Goal: Task Accomplishment & Management: Use online tool/utility

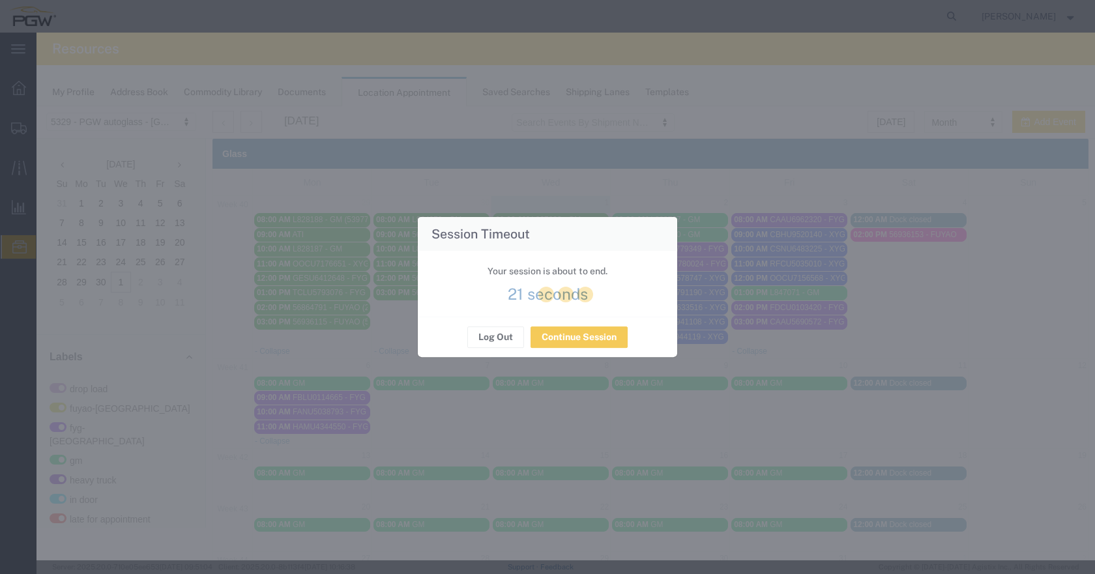
scroll to position [392, 0]
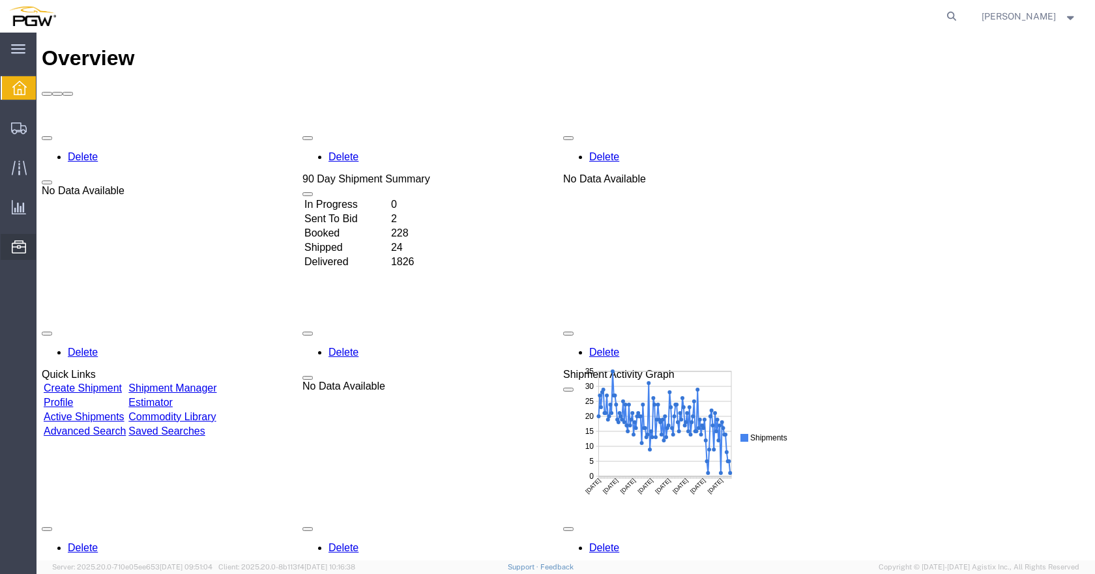
click at [0, 0] on span "Location Appointment" at bounding box center [0, 0] width 0 height 0
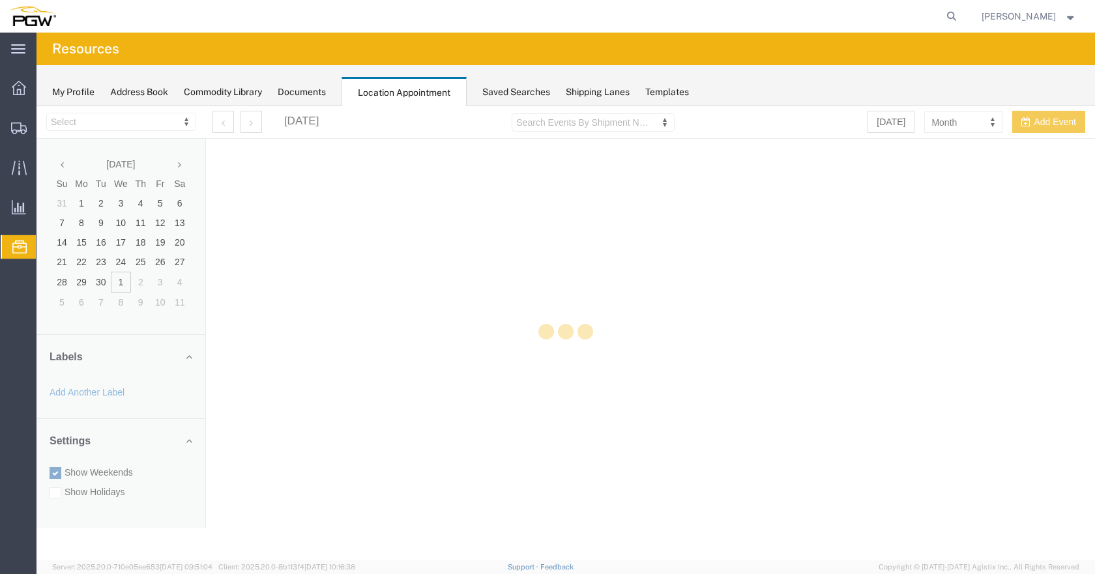
select select "28253"
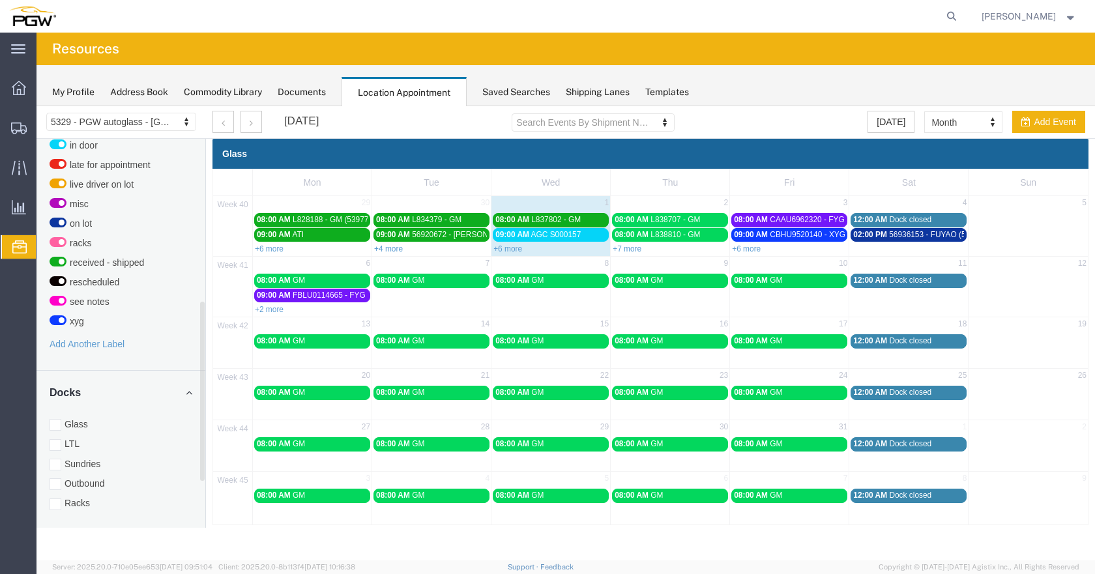
drag, startPoint x: 200, startPoint y: 288, endPoint x: 205, endPoint y: 372, distance: 84.3
click at [206, 406] on div "5329 - PGW autoglass - Chillicothe 5329 - PGW autoglass - Chillicothe September…" at bounding box center [566, 315] width 1059 height 419
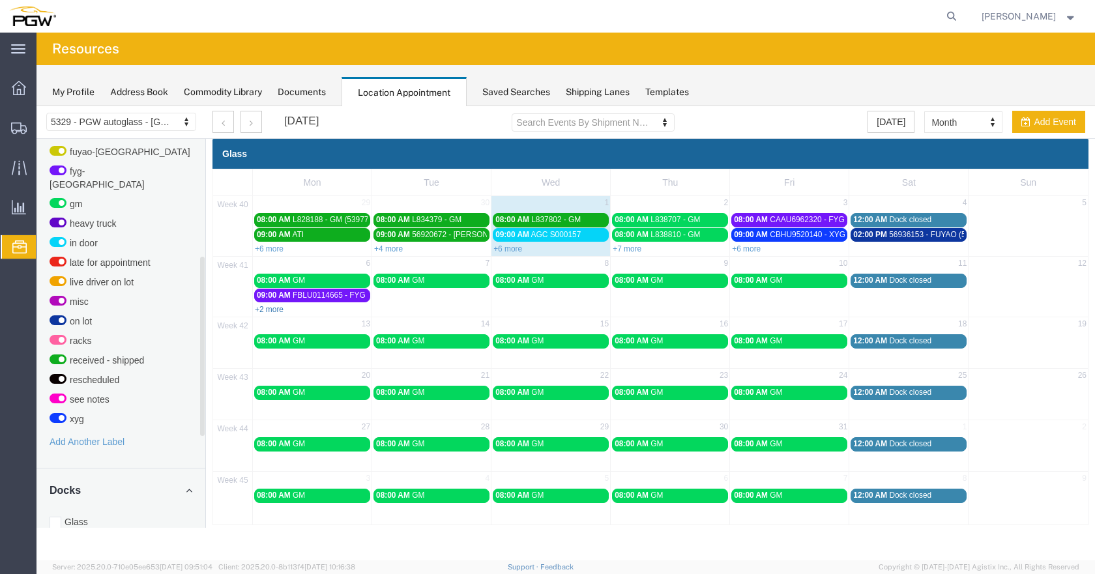
click at [273, 308] on link "+2 more" at bounding box center [269, 309] width 29 height 9
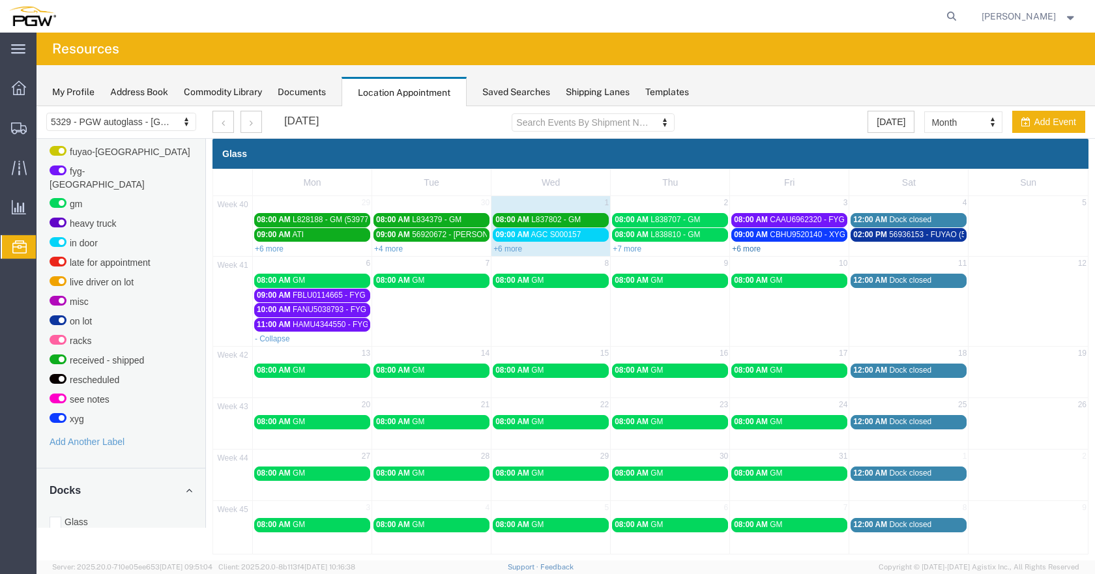
click at [747, 248] on link "+6 more" at bounding box center [746, 248] width 29 height 9
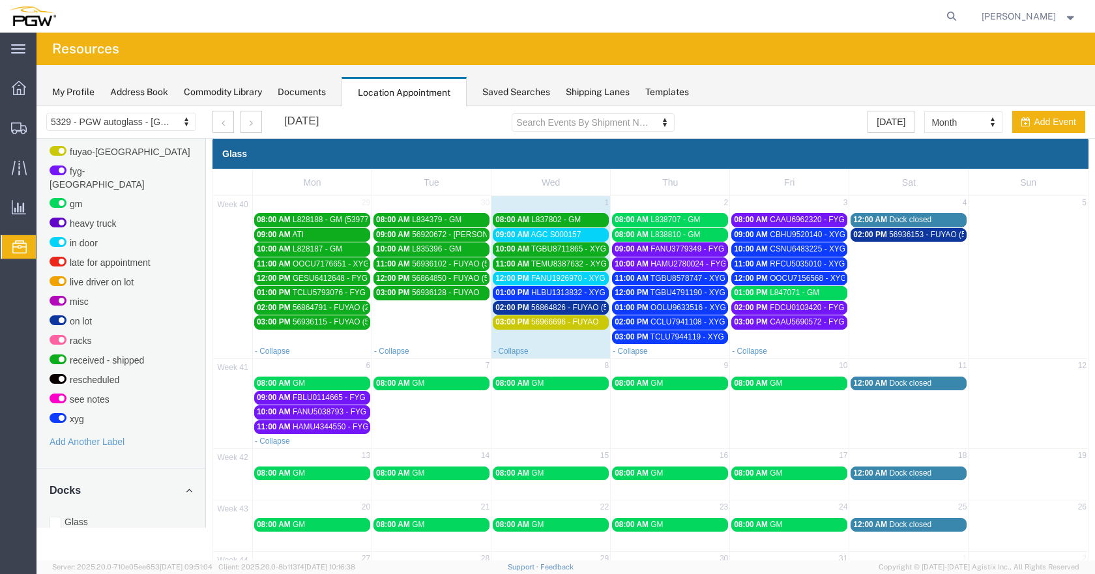
click at [590, 307] on span "56864826 - FUYAO (5388)" at bounding box center [577, 307] width 92 height 9
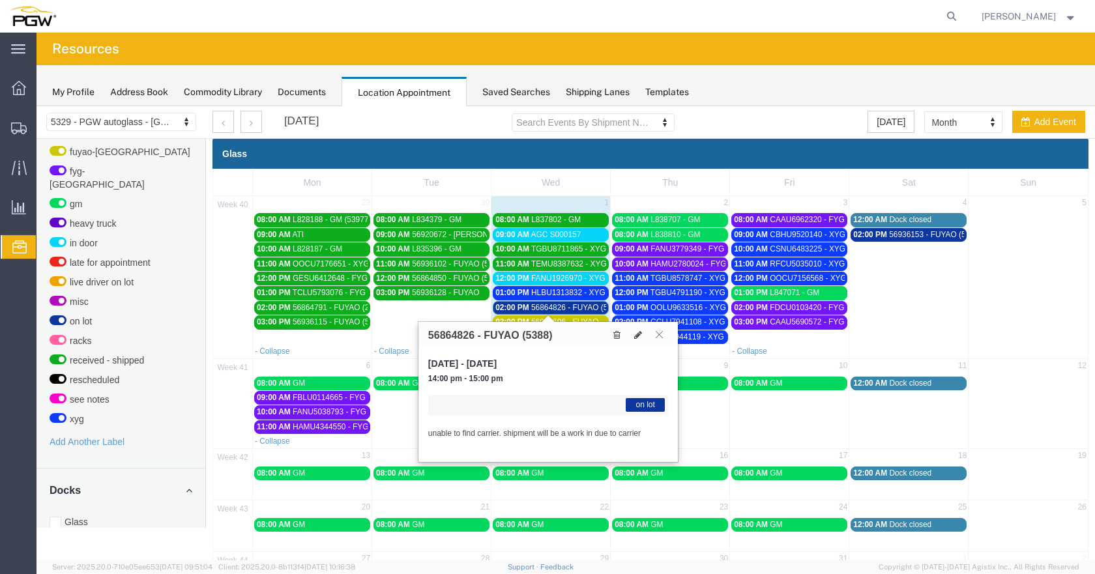
drag, startPoint x: 658, startPoint y: 330, endPoint x: 647, endPoint y: 315, distance: 18.3
click at [658, 330] on button at bounding box center [660, 335] width 18 height 12
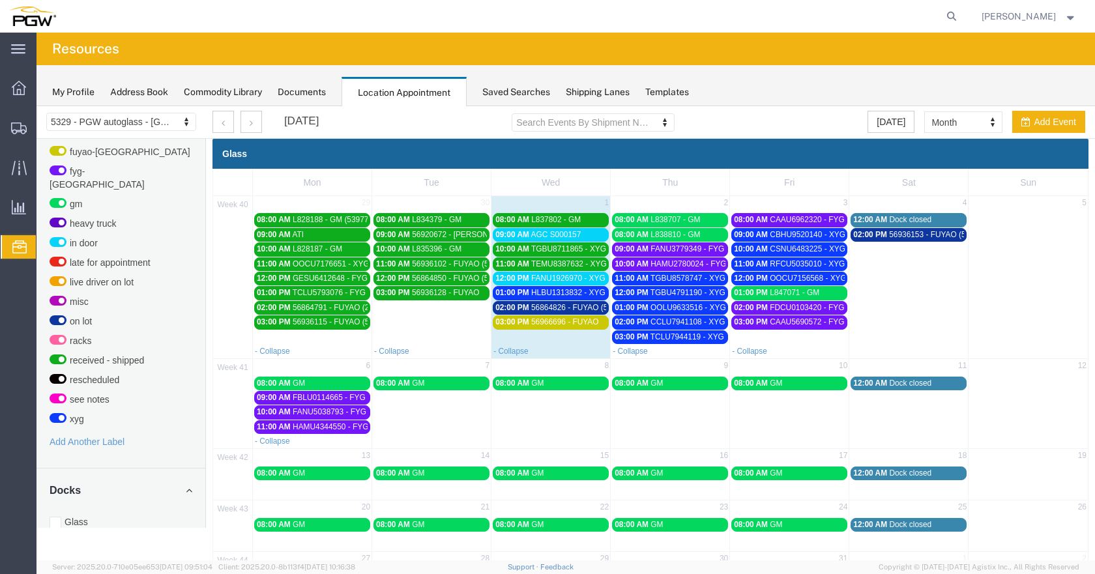
click at [569, 232] on span "AGC S000157" at bounding box center [556, 234] width 50 height 9
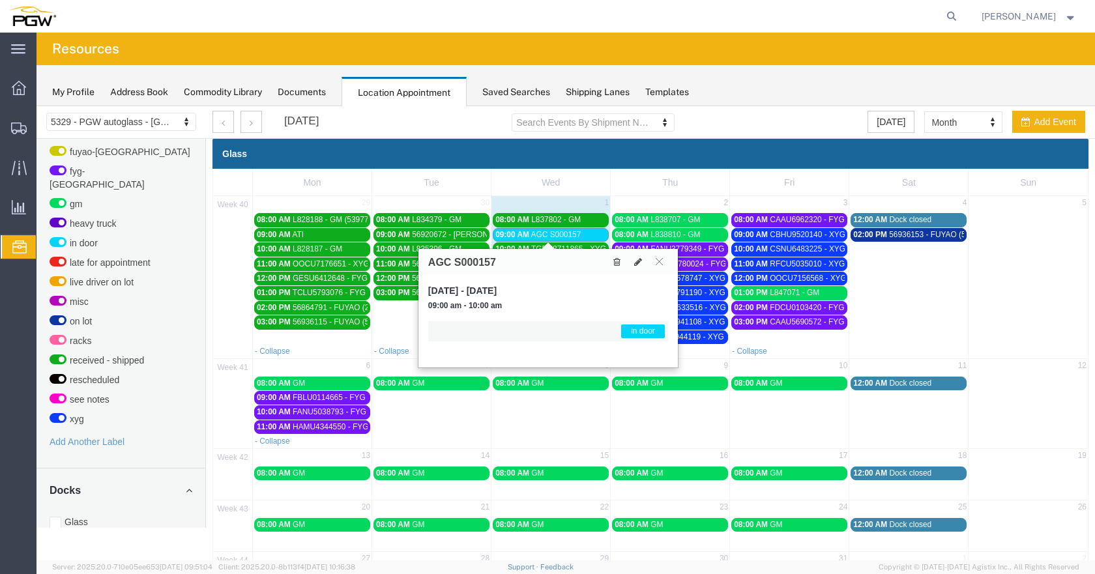
click at [569, 233] on span "AGC S000157" at bounding box center [556, 234] width 50 height 9
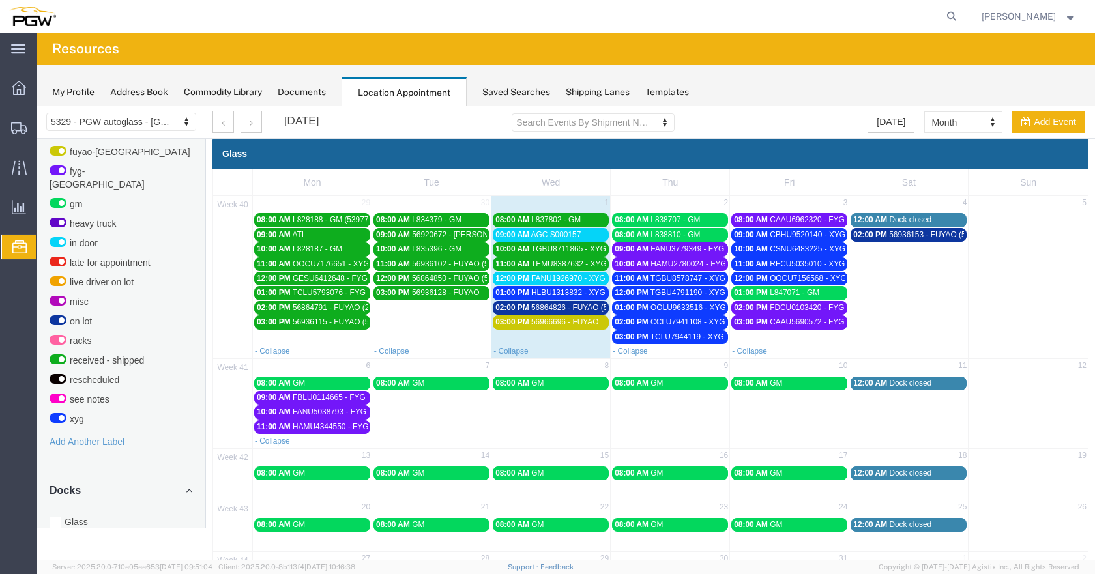
click at [585, 280] on span "FANU1926970 - XYG" at bounding box center [568, 278] width 74 height 9
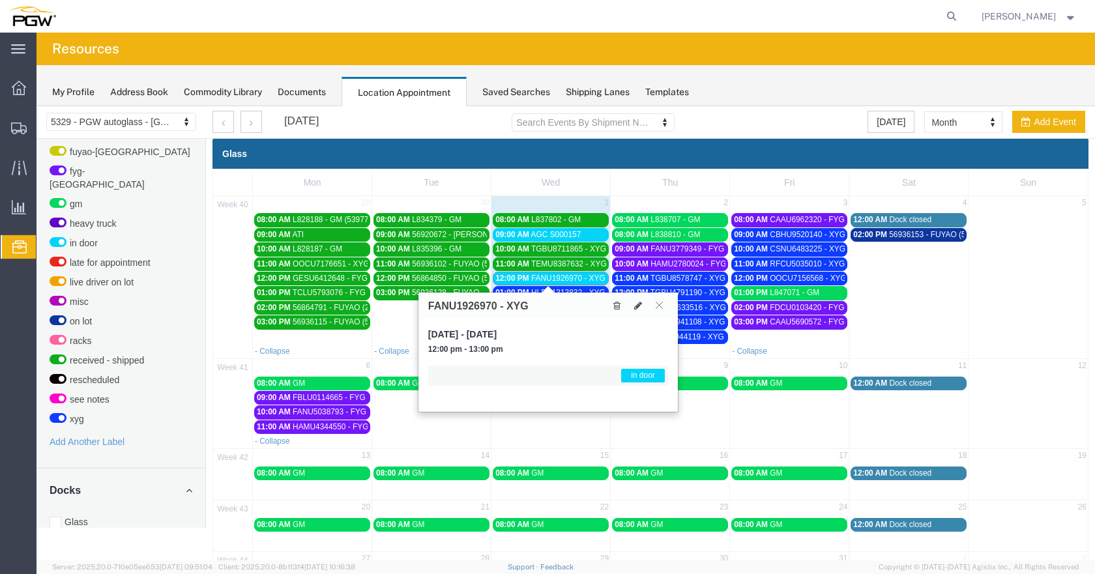
click at [1020, 264] on td at bounding box center [1028, 278] width 119 height 132
select select "1"
select select
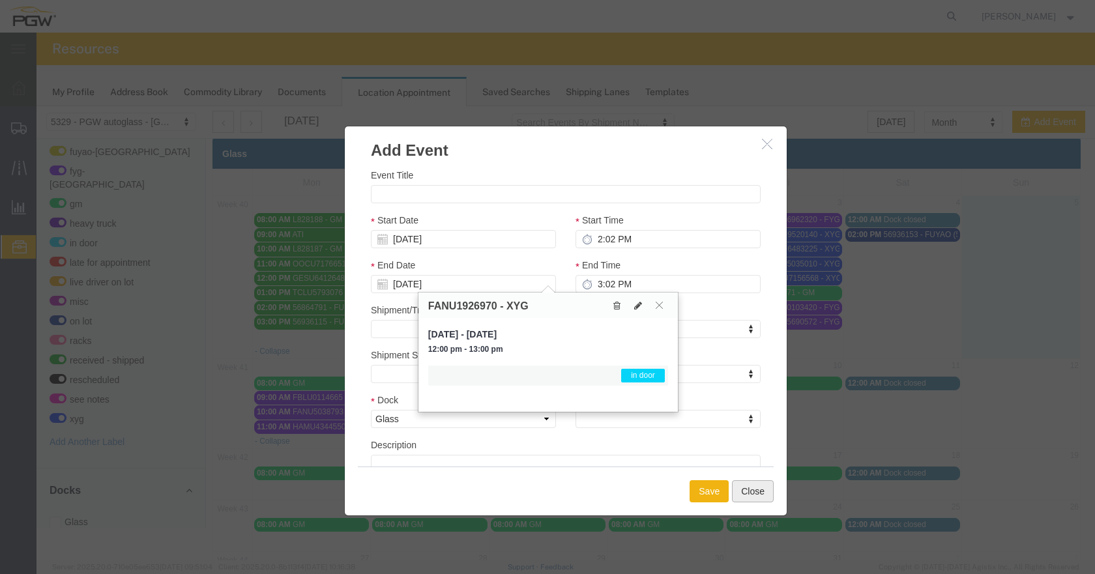
click at [753, 492] on button "Close" at bounding box center [753, 492] width 42 height 22
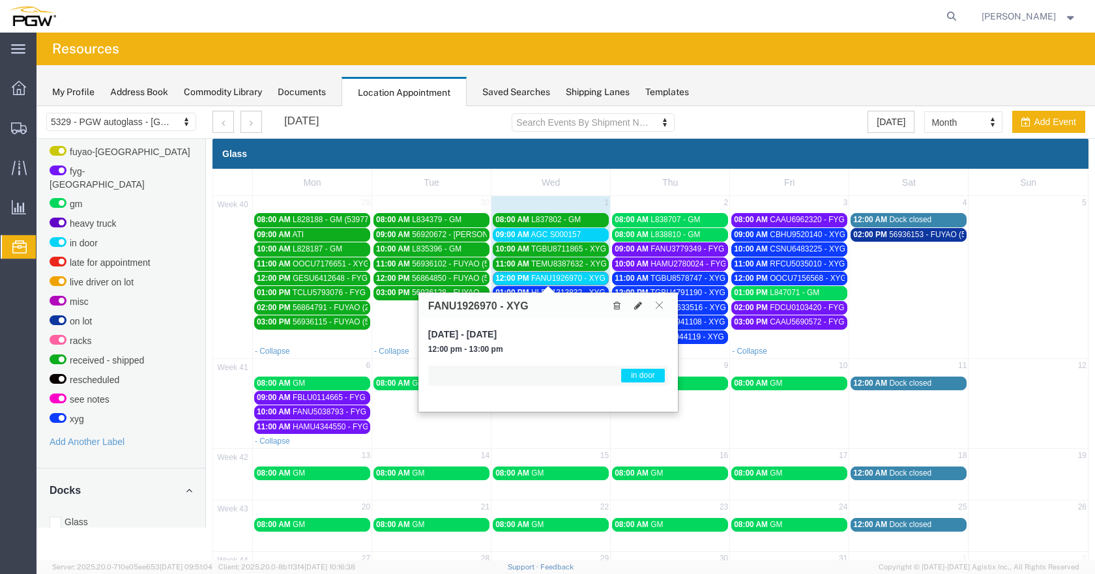
click at [658, 303] on icon at bounding box center [659, 305] width 7 height 8
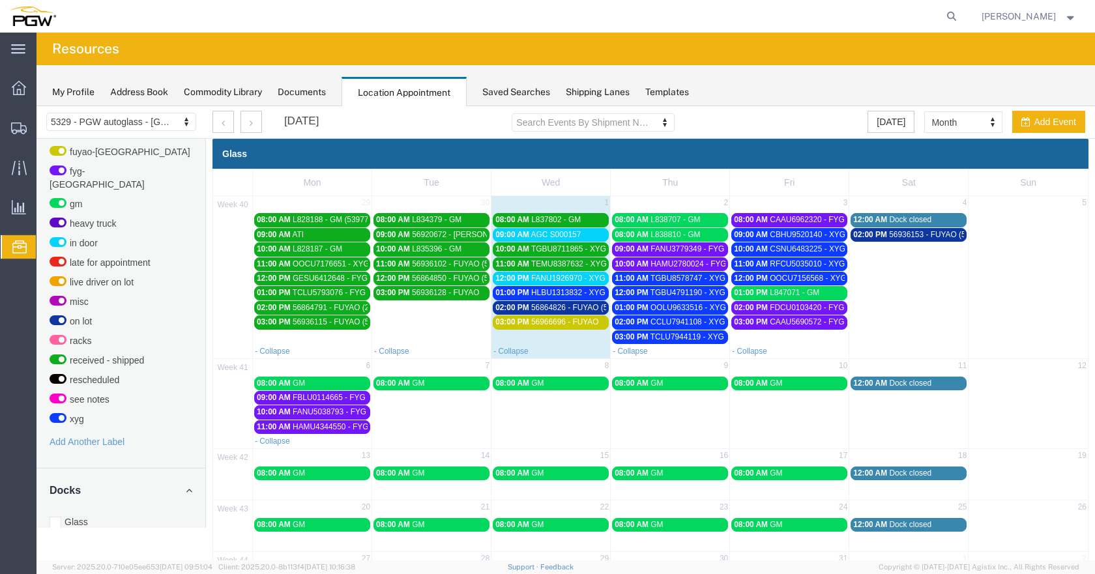
click at [590, 294] on span "HLBU1313832 - XYG" at bounding box center [568, 292] width 74 height 9
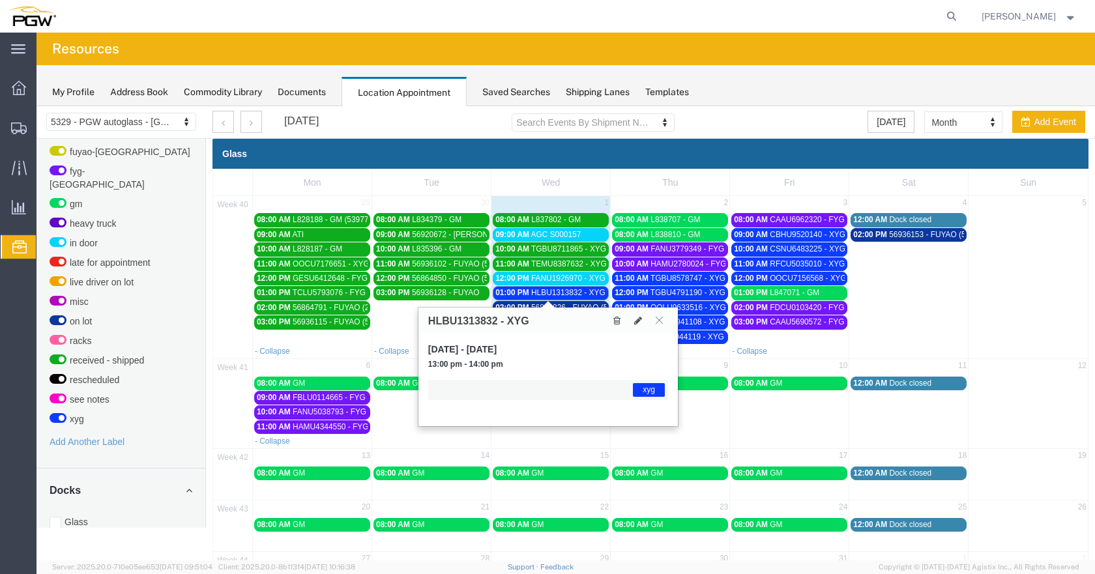
click at [570, 292] on span "HLBU1313832 - XYG" at bounding box center [568, 292] width 74 height 9
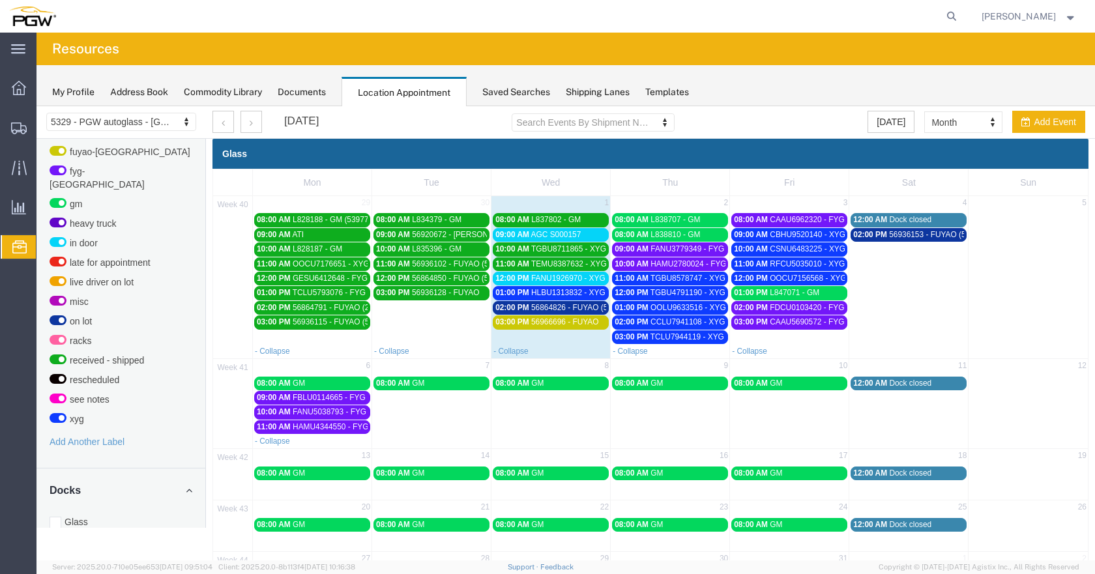
click at [571, 304] on span "56864826 - FUYAO (5388)" at bounding box center [577, 307] width 92 height 9
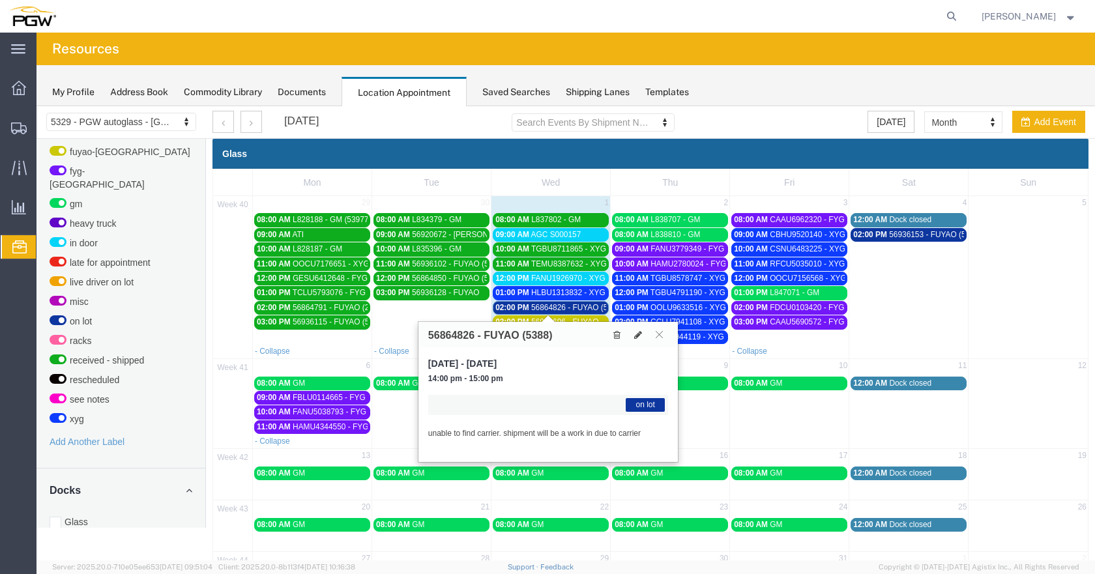
click at [571, 304] on span "56864826 - FUYAO (5388)" at bounding box center [577, 307] width 92 height 9
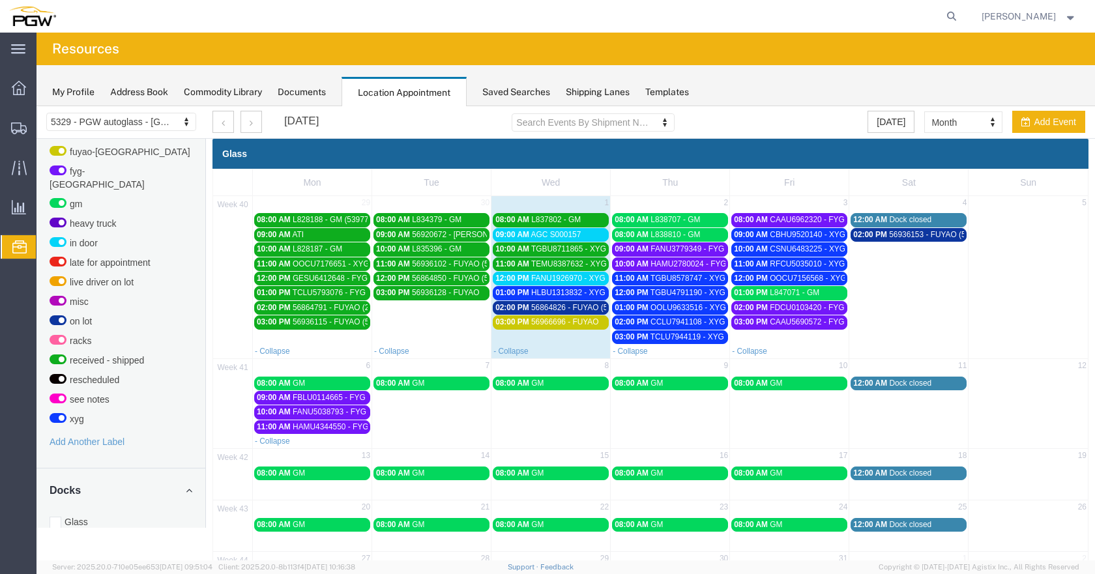
click at [572, 321] on span "56966696 - FUYAO" at bounding box center [565, 322] width 68 height 9
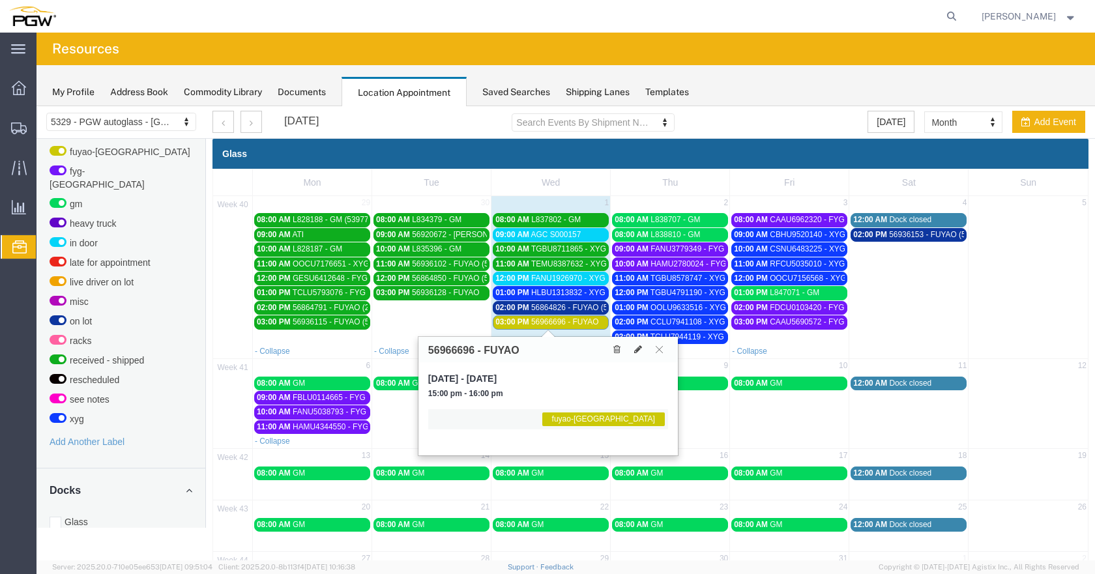
click at [570, 321] on span "56966696 - FUYAO" at bounding box center [565, 322] width 68 height 9
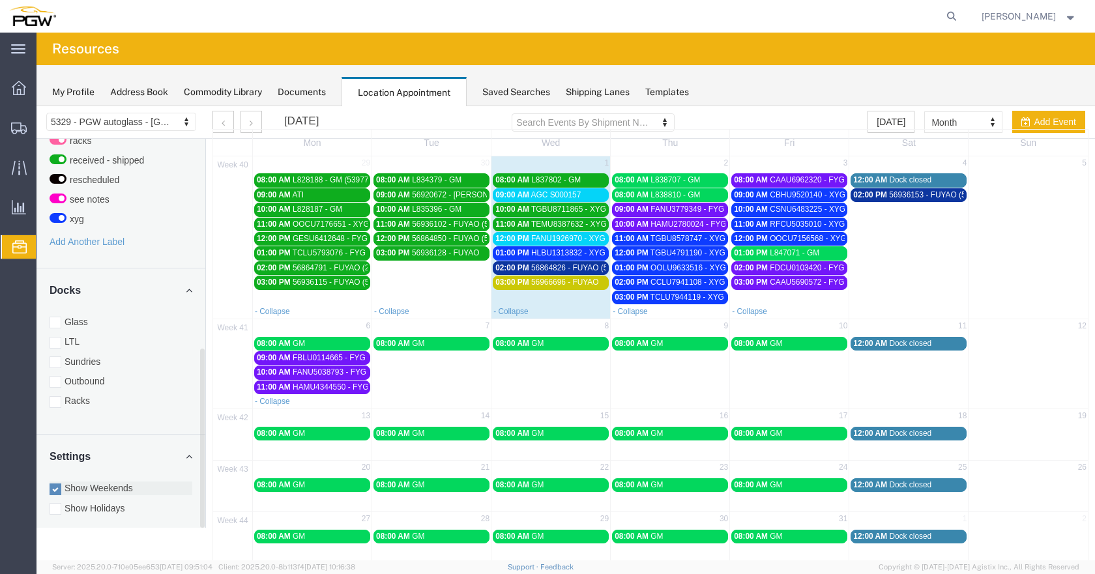
scroll to position [65, 0]
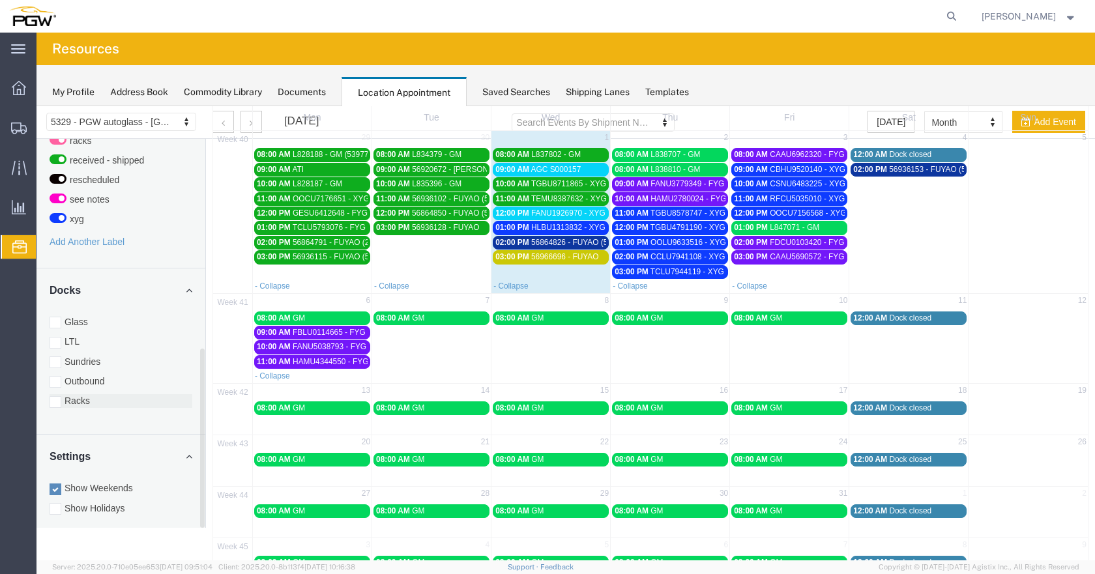
click at [57, 396] on div at bounding box center [56, 402] width 12 height 12
click at [37, 106] on input "Racks" at bounding box center [37, 106] width 0 height 0
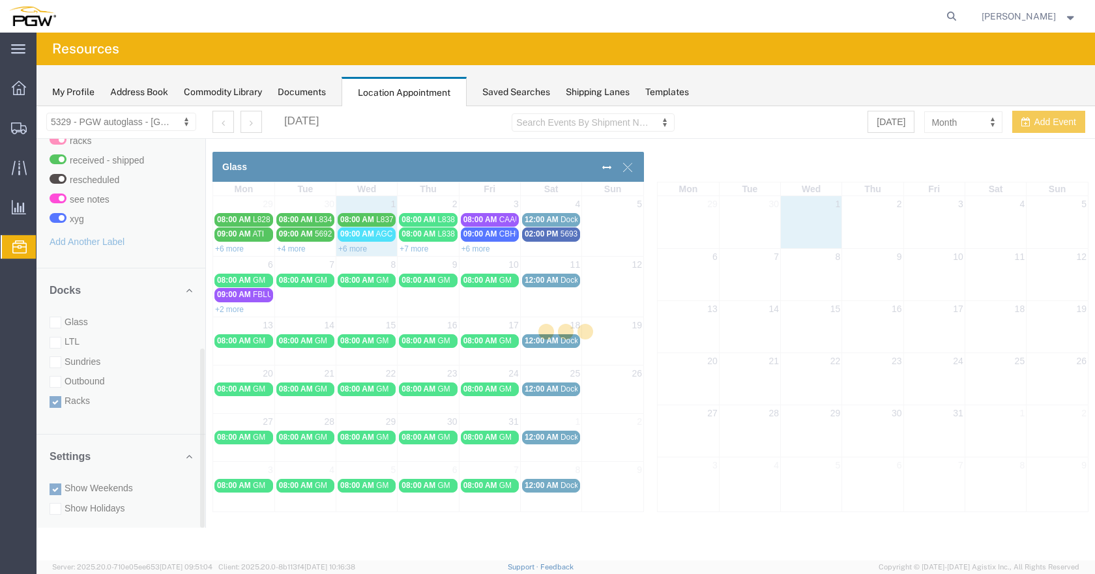
scroll to position [0, 0]
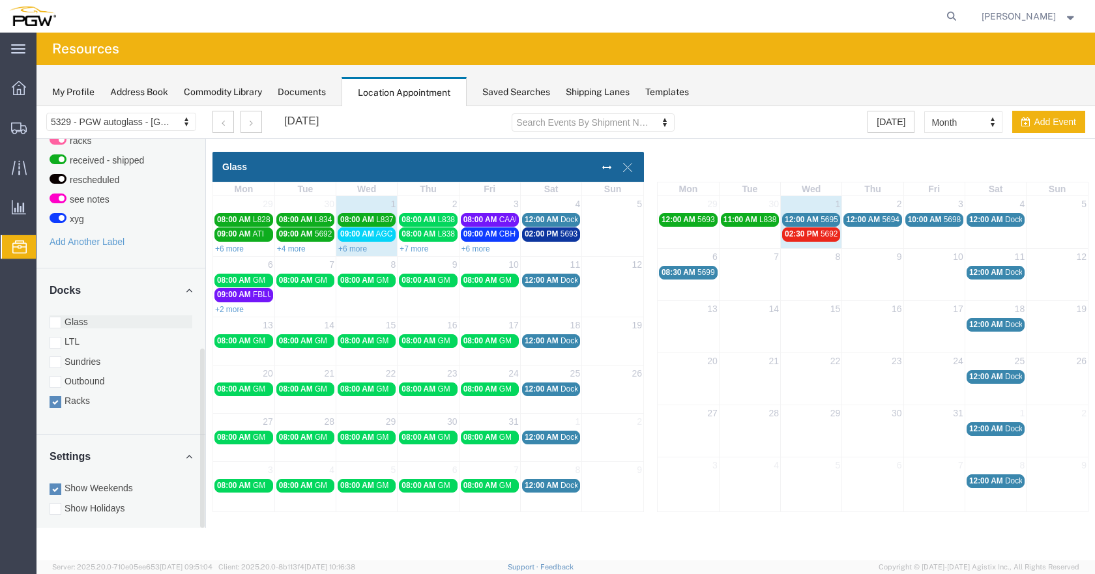
click at [57, 317] on div at bounding box center [56, 323] width 12 height 12
click at [37, 106] on input "Glass" at bounding box center [37, 106] width 0 height 0
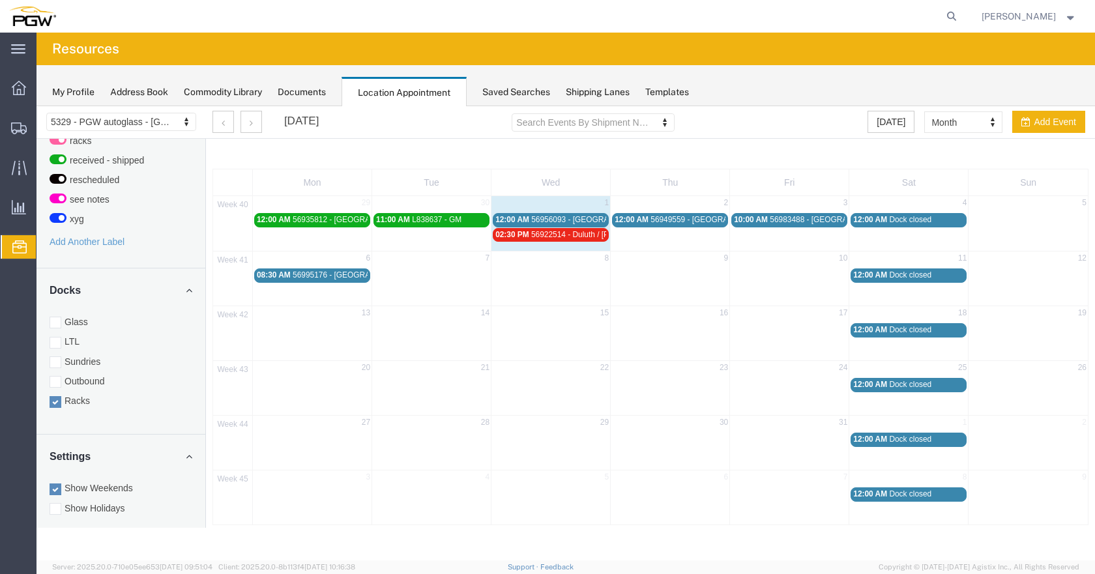
click at [540, 215] on span "56956093 - [GEOGRAPHIC_DATA] / [PERSON_NAME]" at bounding box center [627, 219] width 192 height 9
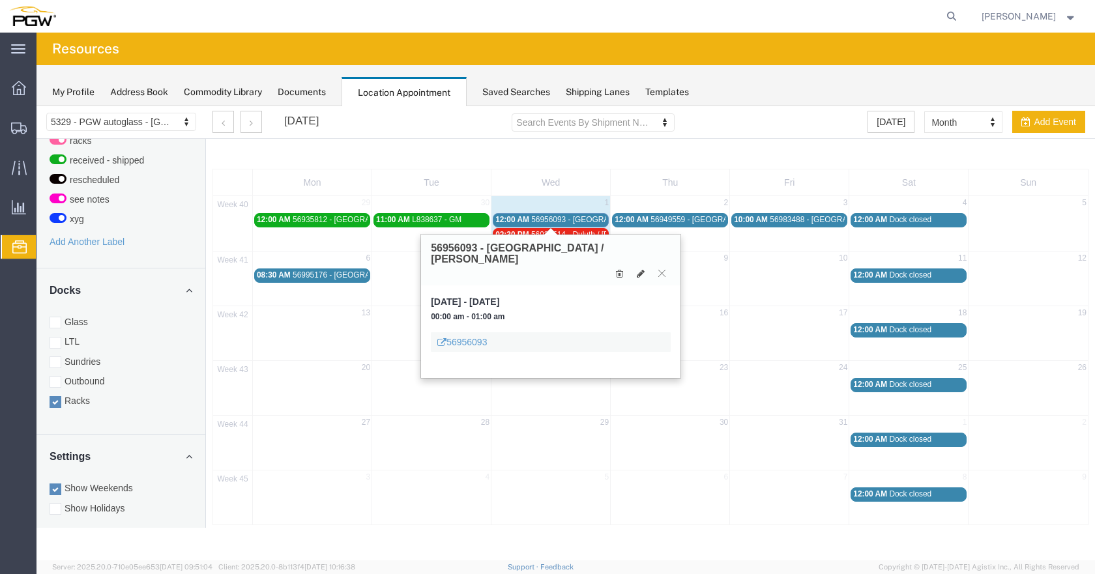
click at [542, 218] on span "56956093 - [GEOGRAPHIC_DATA] / [PERSON_NAME]" at bounding box center [627, 219] width 192 height 9
